Goal: Transaction & Acquisition: Purchase product/service

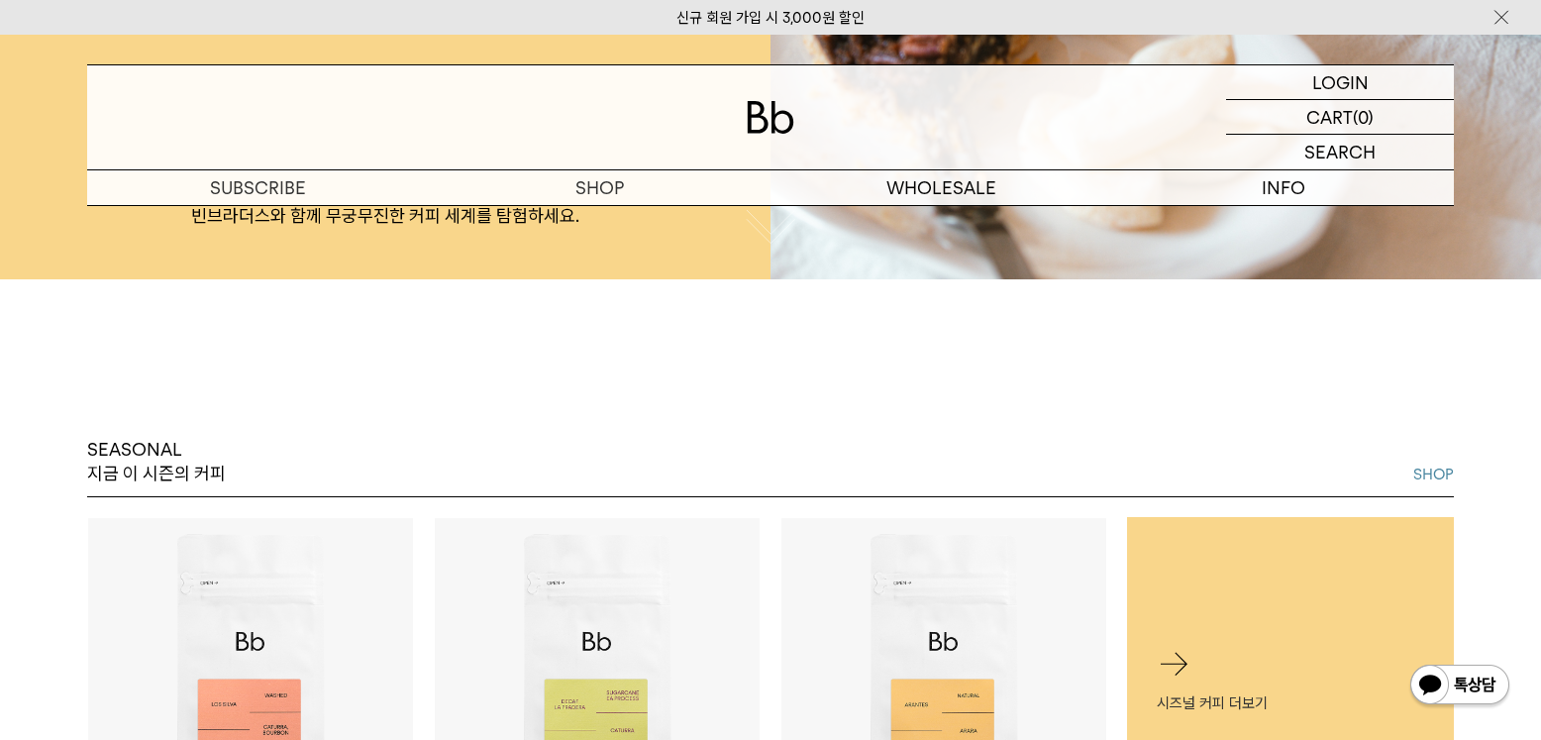
scroll to position [891, 0]
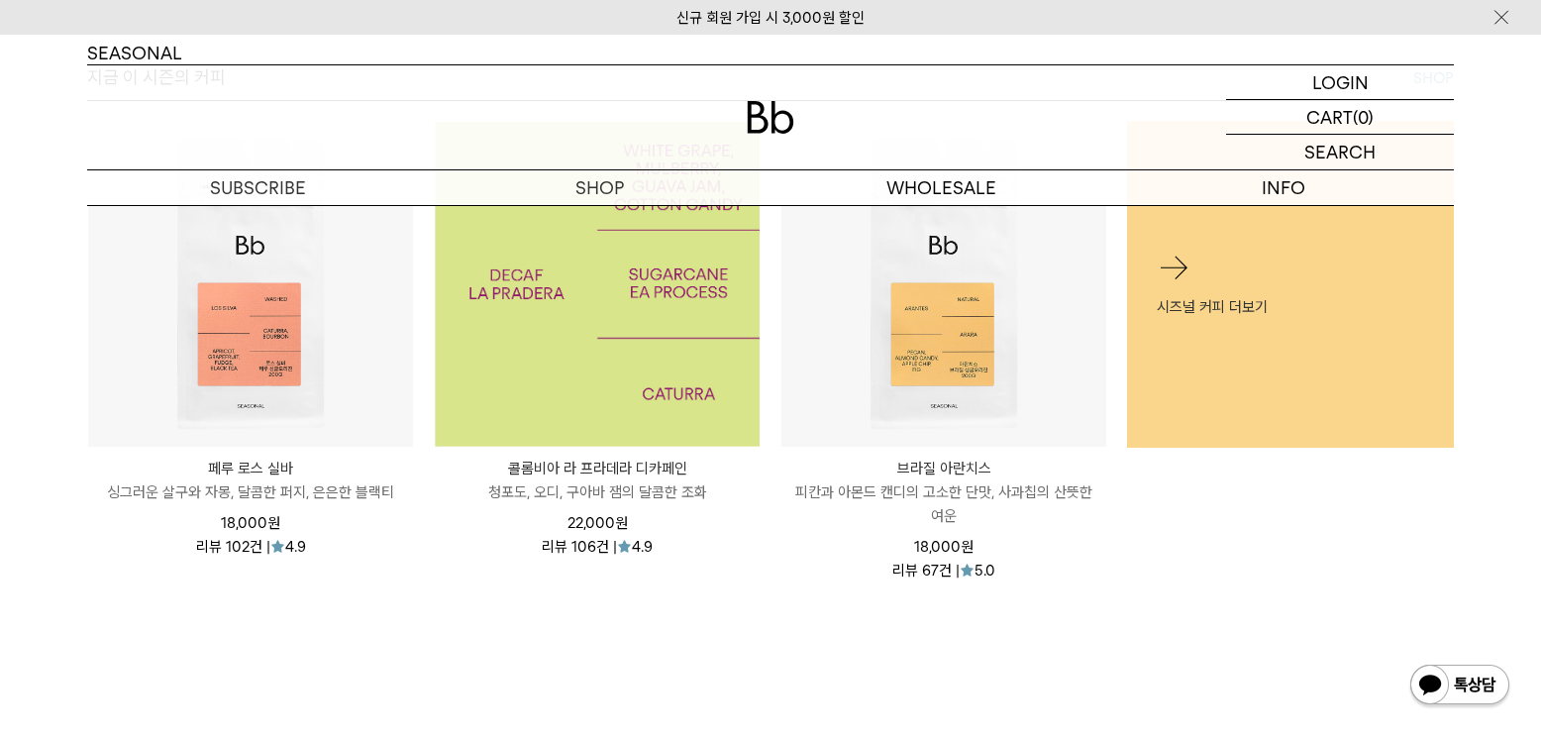
click at [576, 349] on img at bounding box center [597, 284] width 325 height 325
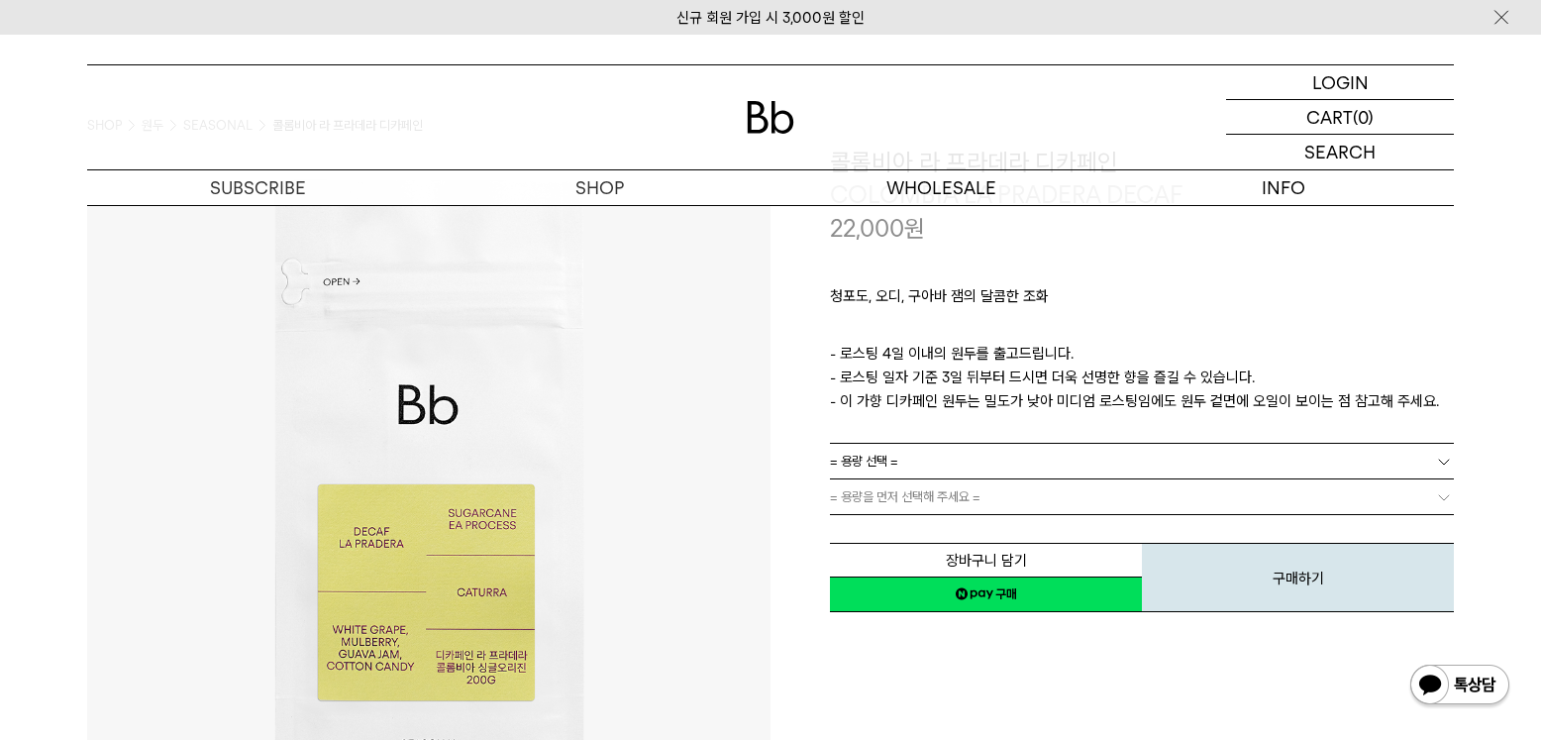
click at [1047, 377] on p "- 로스팅 4일 이내의 원두를 출고드립니다. - 로스팅 일자 기준 3일 뒤부터 드시면 더욱 선명한 향을 즐길 수 있습니다. - 이 가향 디카페…" at bounding box center [1142, 377] width 624 height 71
drag, startPoint x: 965, startPoint y: 365, endPoint x: 1047, endPoint y: 373, distance: 82.7
click at [1047, 373] on p "- 로스팅 4일 이내의 원두를 출고드립니다. - 로스팅 일자 기준 3일 뒤부터 드시면 더욱 선명한 향을 즐길 수 있습니다. - 이 가향 디카페…" at bounding box center [1142, 377] width 624 height 71
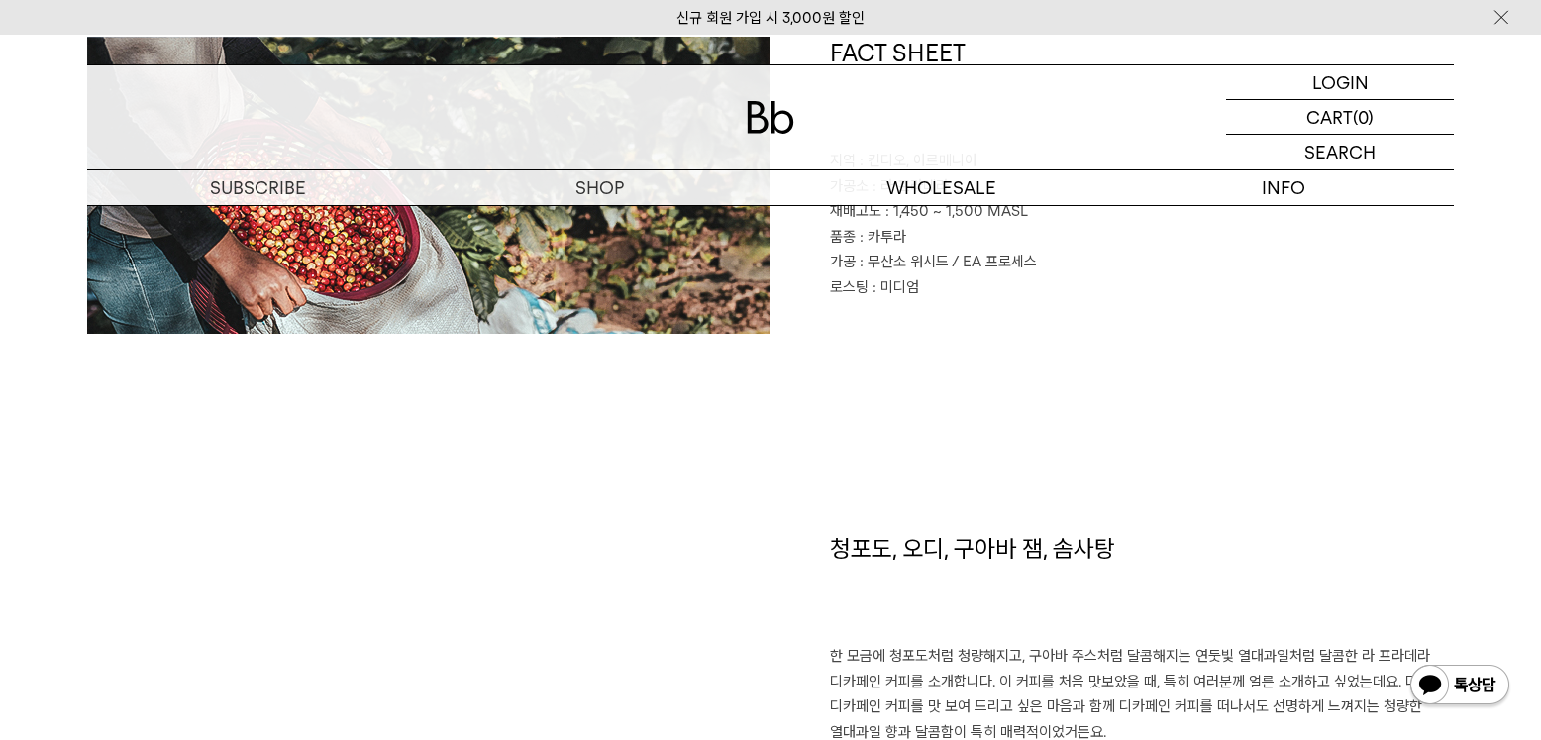
scroll to position [1387, 0]
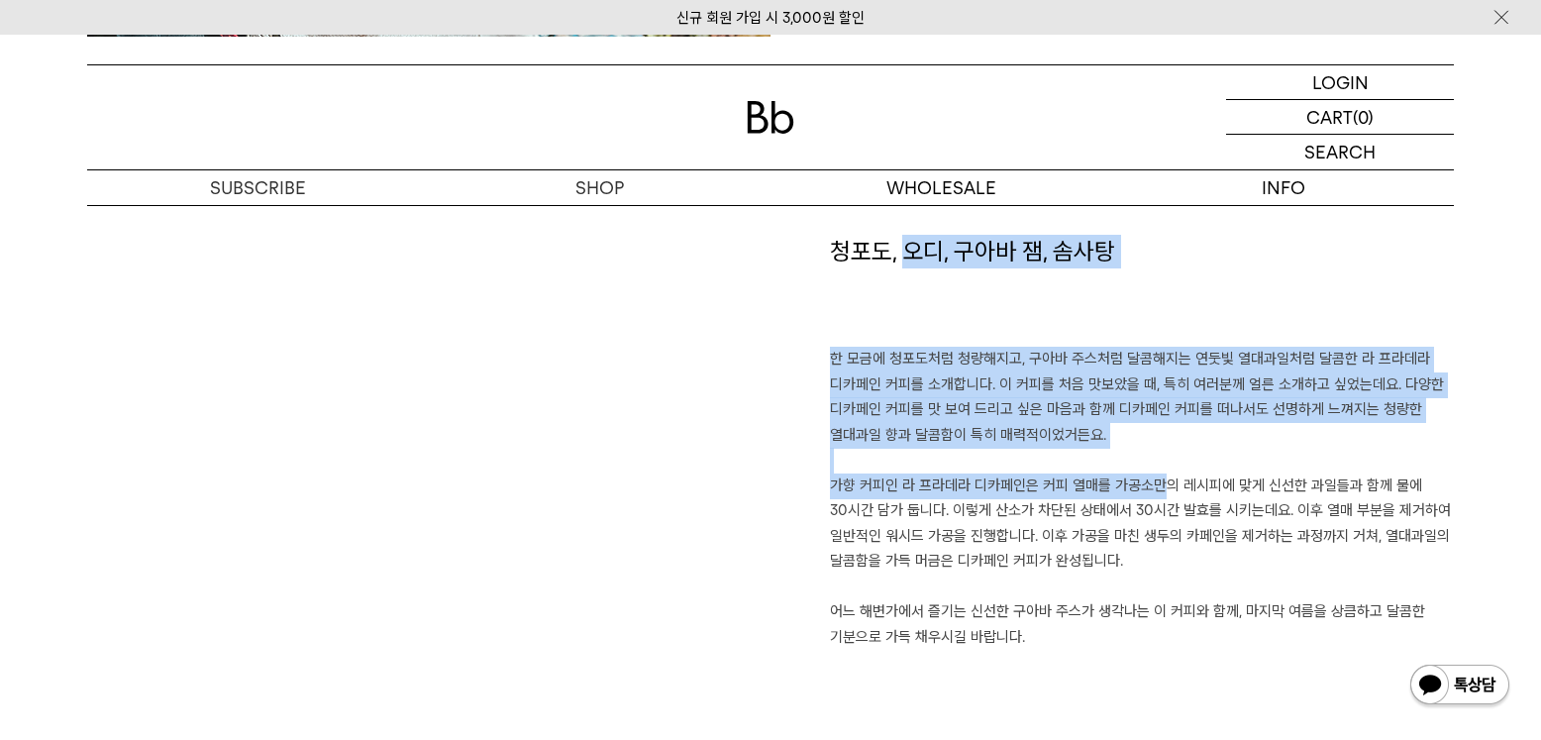
drag, startPoint x: 1153, startPoint y: 359, endPoint x: 1145, endPoint y: 483, distance: 125.1
click at [1145, 483] on div "청포도, 오디, 구아바 잼, 솜사탕 한 모금에 청포도처럼 청량해지고, 구아바 주스처럼 달콤해지는 연둣빛 열대과일처럼 달콤한 라 프라데라 디카페…" at bounding box center [1112, 491] width 683 height 512
click at [1146, 481] on p "한 모금에 청포도처럼 청량해지고, 구아바 주스처럼 달콤해지는 연둣빛 열대과일처럼 달콤한 라 프라데라 디카페인 커피를 소개합니다. 이 커피를 처…" at bounding box center [1142, 498] width 624 height 303
click at [1162, 470] on p "한 모금에 청포도처럼 청량해지고, 구아바 주스처럼 달콤해지는 연둣빛 열대과일처럼 달콤한 라 프라데라 디카페인 커피를 소개합니다. 이 커피를 처…" at bounding box center [1142, 498] width 624 height 303
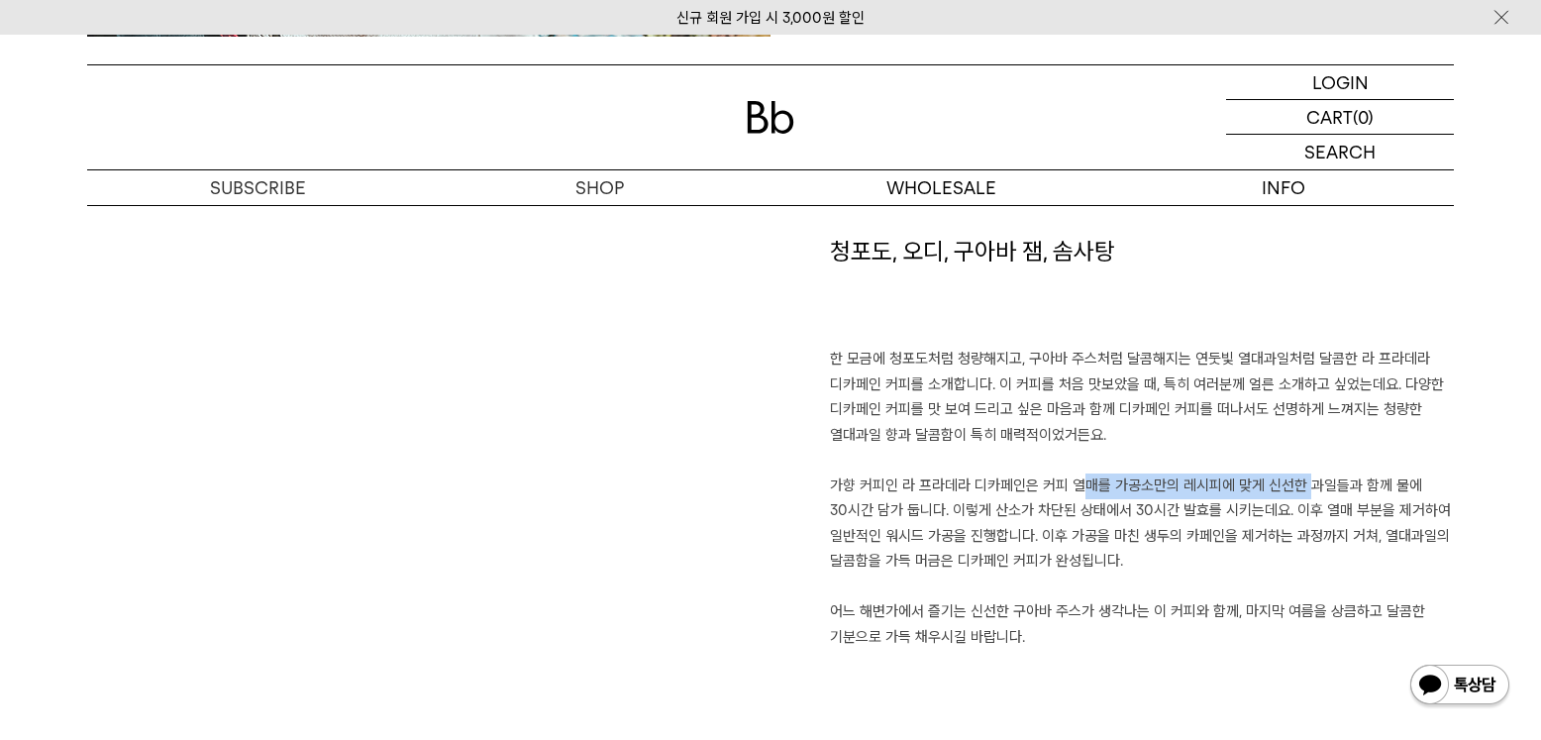
drag, startPoint x: 1084, startPoint y: 488, endPoint x: 1298, endPoint y: 477, distance: 214.2
click at [1298, 477] on p "한 모금에 청포도처럼 청량해지고, 구아바 주스처럼 달콤해지는 연둣빛 열대과일처럼 달콤한 라 프라데라 디카페인 커피를 소개합니다. 이 커피를 처…" at bounding box center [1142, 498] width 624 height 303
click at [1237, 522] on p "한 모금에 청포도처럼 청량해지고, 구아바 주스처럼 달콤해지는 연둣빛 열대과일처럼 달콤한 라 프라데라 디카페인 커피를 소개합니다. 이 커피를 처…" at bounding box center [1142, 498] width 624 height 303
click at [1158, 571] on p "한 모금에 청포도처럼 청량해지고, 구아바 주스처럼 달콤해지는 연둣빛 열대과일처럼 달콤한 라 프라데라 디카페인 커피를 소개합니다. 이 커피를 처…" at bounding box center [1142, 498] width 624 height 303
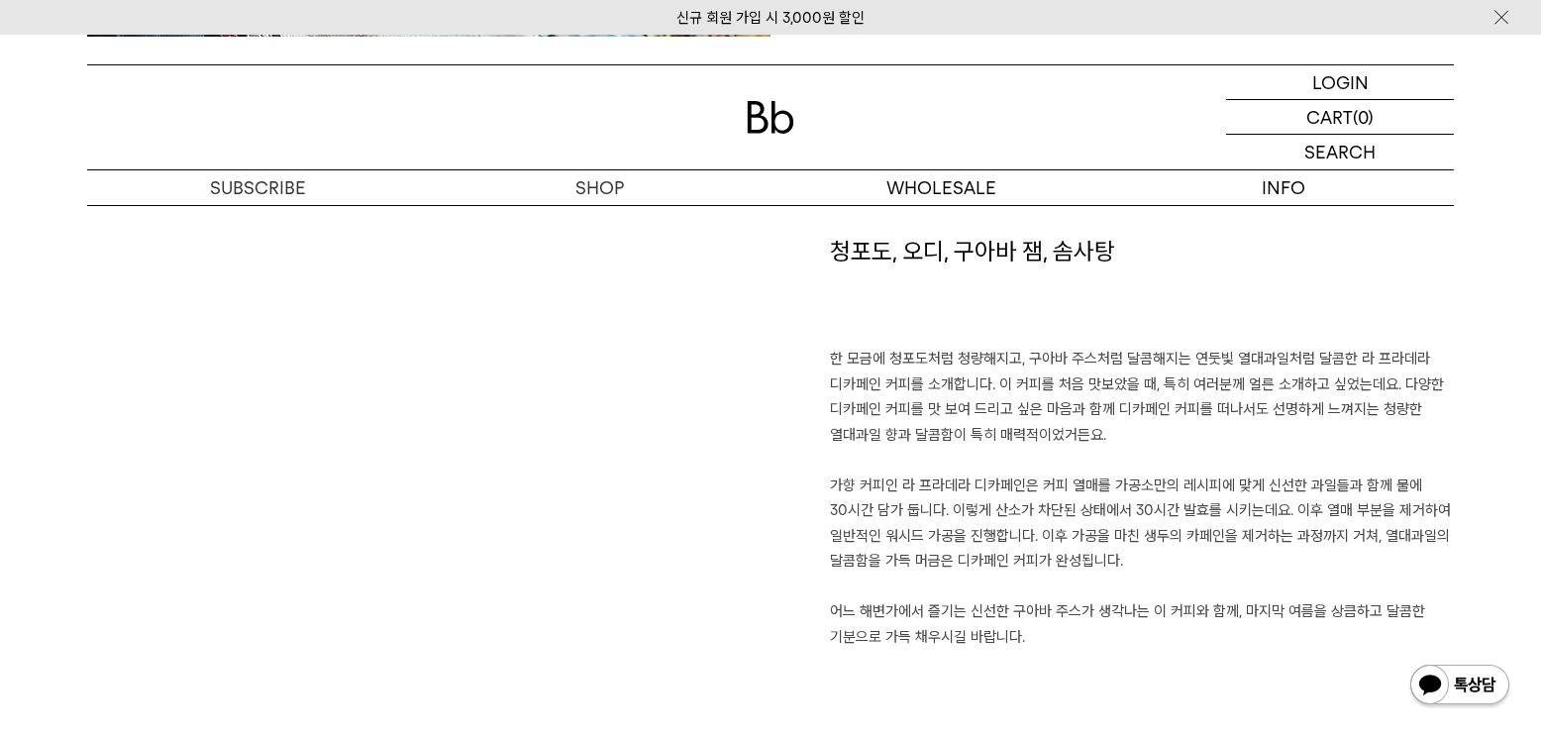
click at [1133, 580] on p "한 모금에 청포도처럼 청량해지고, 구아바 주스처럼 달콤해지는 연둣빛 열대과일처럼 달콤한 라 프라데라 디카페인 커피를 소개합니다. 이 커피를 처…" at bounding box center [1142, 498] width 624 height 303
click at [922, 604] on p "한 모금에 청포도처럼 청량해지고, 구아바 주스처럼 달콤해지는 연둣빛 열대과일처럼 달콤한 라 프라데라 디카페인 커피를 소개합니다. 이 커피를 처…" at bounding box center [1142, 498] width 624 height 303
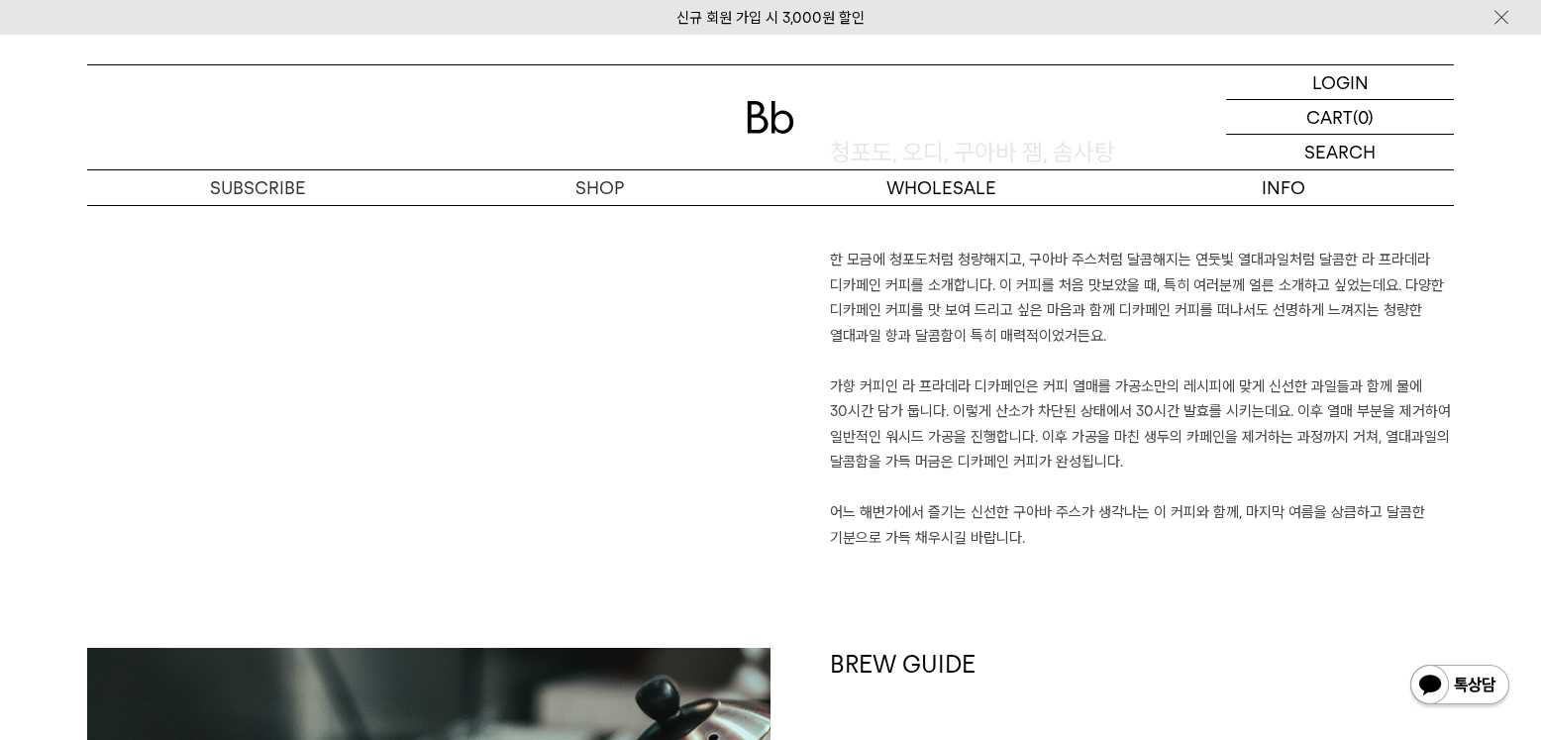
scroll to position [1684, 0]
